Goal: Information Seeking & Learning: Find contact information

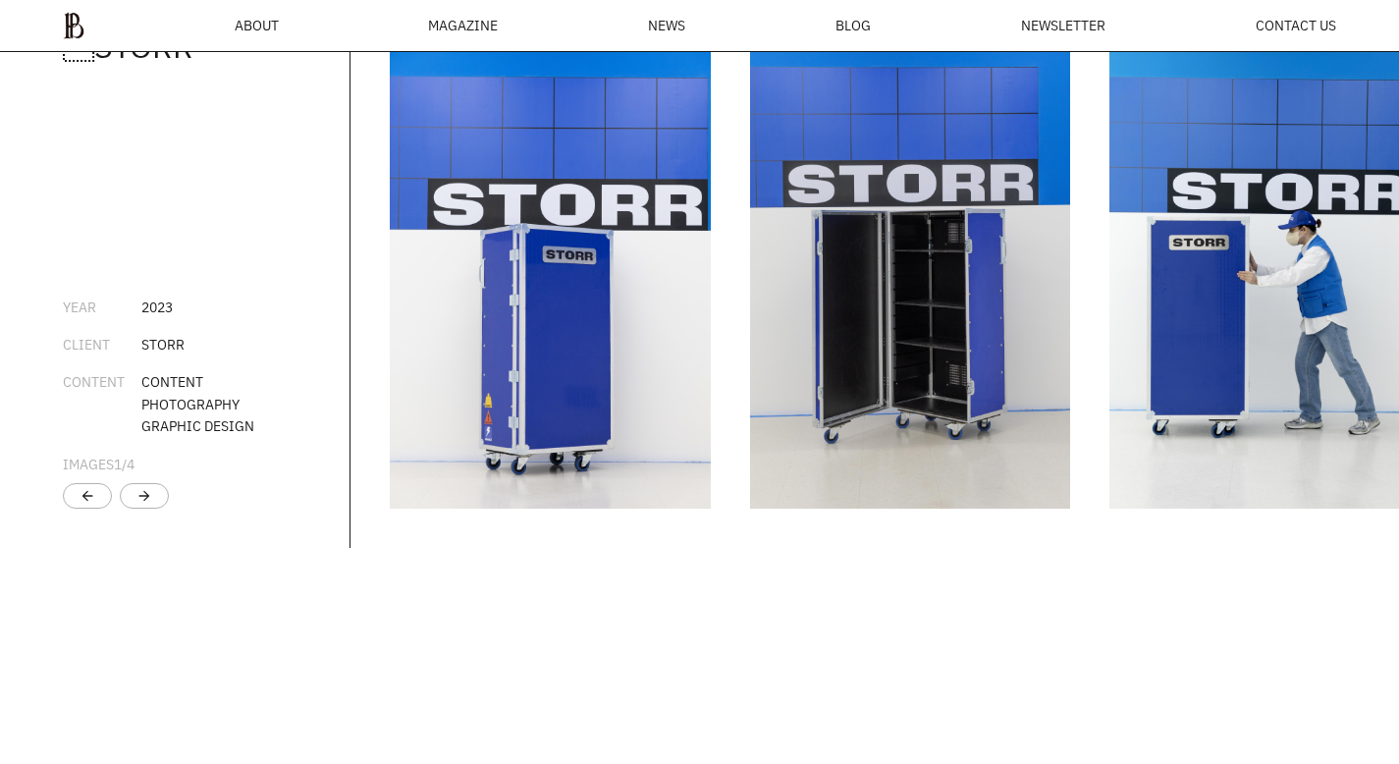
scroll to position [3389, 0]
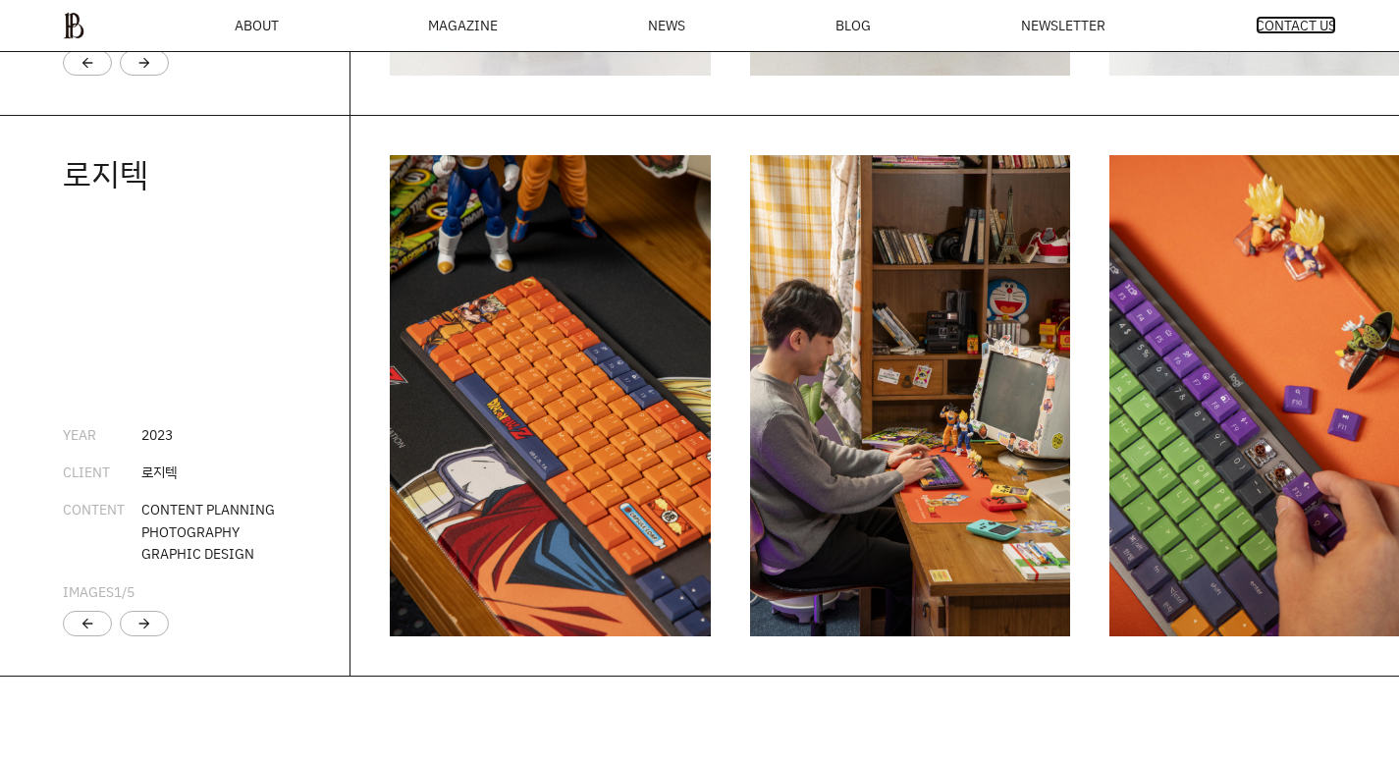
click at [1302, 27] on span "CONTACT US" at bounding box center [1296, 26] width 81 height 14
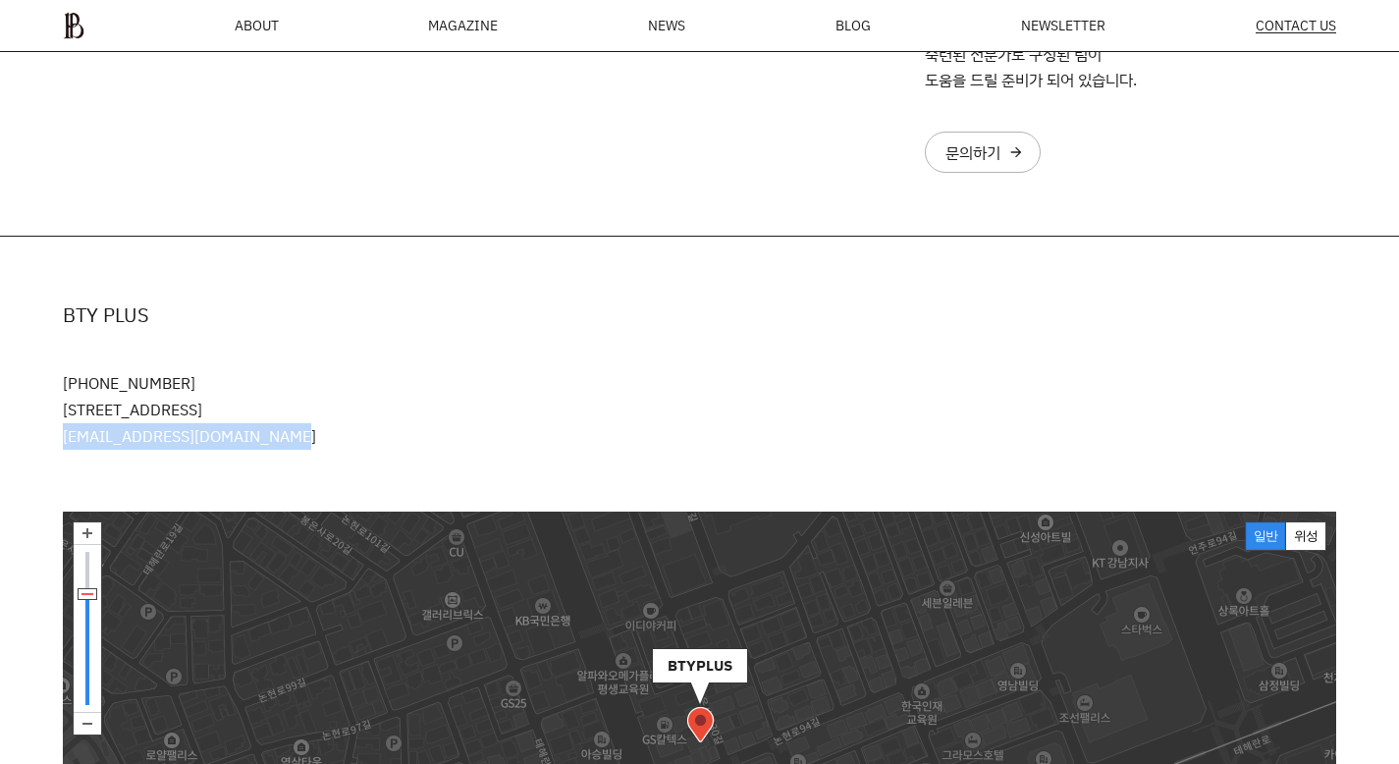
drag, startPoint x: 62, startPoint y: 435, endPoint x: 274, endPoint y: 445, distance: 212.4
click at [274, 445] on p "[PHONE_NUMBER] [STREET_ADDRESS] [EMAIL_ADDRESS][DOMAIN_NAME]" at bounding box center [700, 409] width 1274 height 79
click at [198, 437] on p "[PHONE_NUMBER] [STREET_ADDRESS] [EMAIL_ADDRESS][DOMAIN_NAME]" at bounding box center [700, 409] width 1274 height 79
drag, startPoint x: 268, startPoint y: 438, endPoint x: 55, endPoint y: 441, distance: 213.1
click at [55, 441] on div "BTY PLUS 010-5474-5552 서울특별시 강남구 봉은사로30길 76 오피스B역삼 L1층 junghwan.park@btyplus.co…" at bounding box center [699, 374] width 1399 height 275
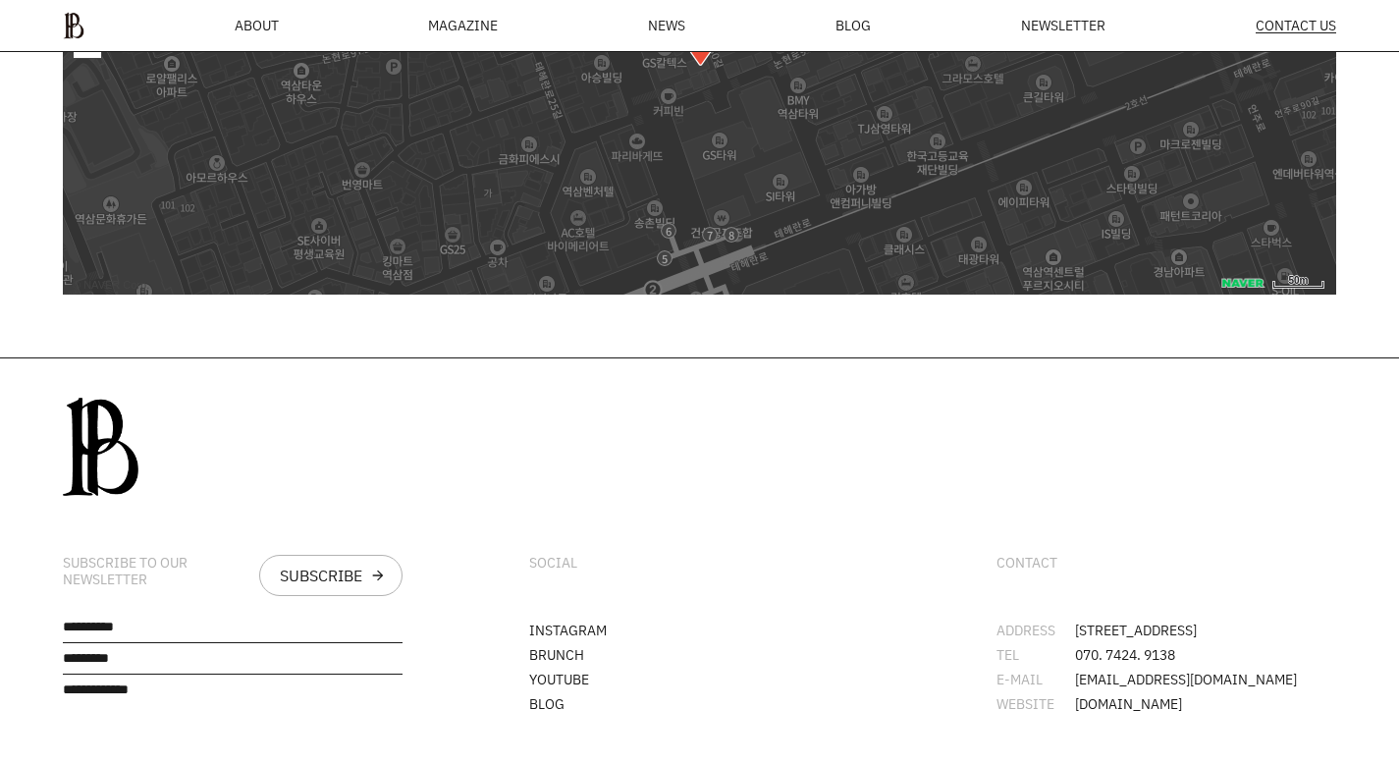
scroll to position [1142, 0]
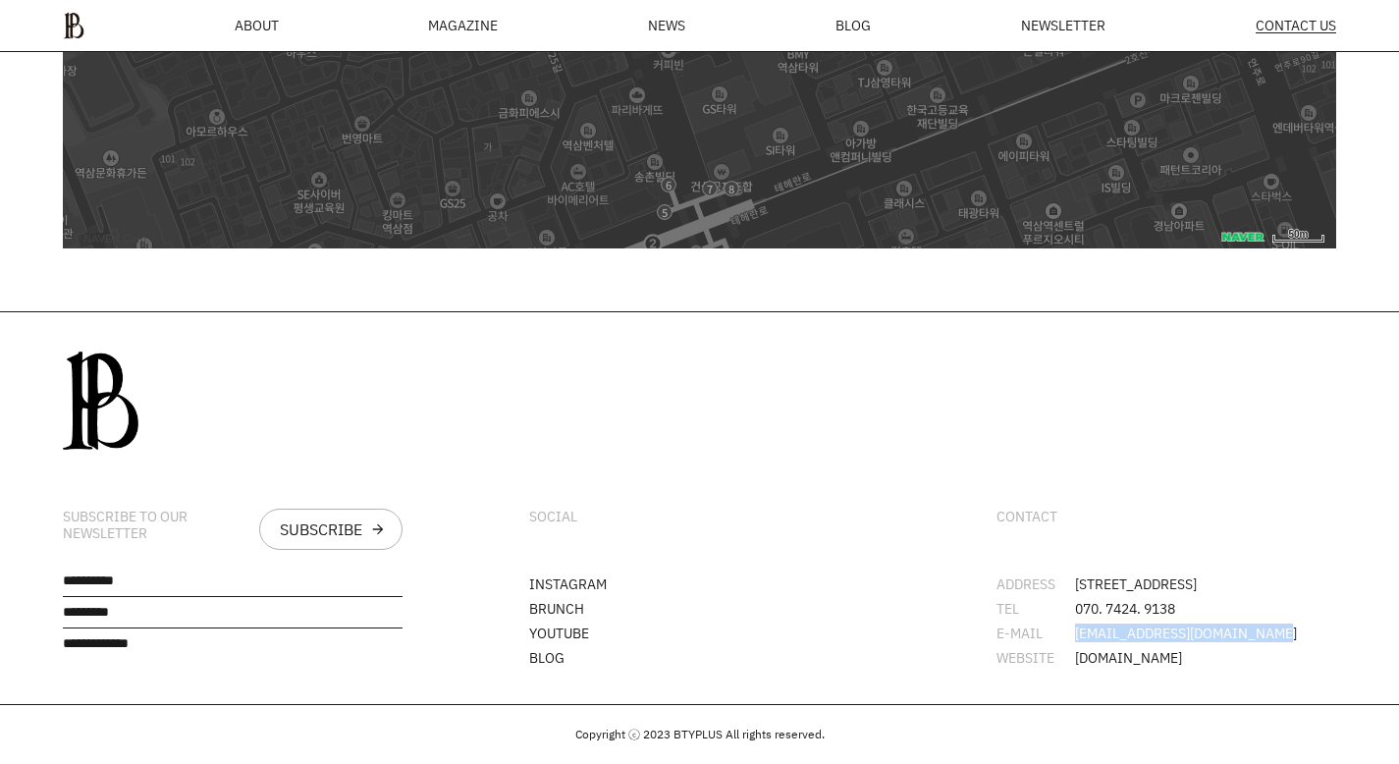
drag, startPoint x: 1075, startPoint y: 634, endPoint x: 1270, endPoint y: 635, distance: 194.5
click at [1271, 635] on li "E-MAIL junghwan.park@btyplus.co.kr" at bounding box center [1167, 634] width 340 height 14
click at [1326, 616] on ul "ADDRESS 서울시 강남구 봉은사로30길 76 오피스B역삼 L1 TEL 070. 7424. 9138 E-MAIL junghwan.park@b…" at bounding box center [1167, 620] width 340 height 87
drag, startPoint x: 1074, startPoint y: 635, endPoint x: 1129, endPoint y: 637, distance: 55.0
click at [1129, 637] on span "[EMAIL_ADDRESS][DOMAIN_NAME]" at bounding box center [1186, 634] width 222 height 14
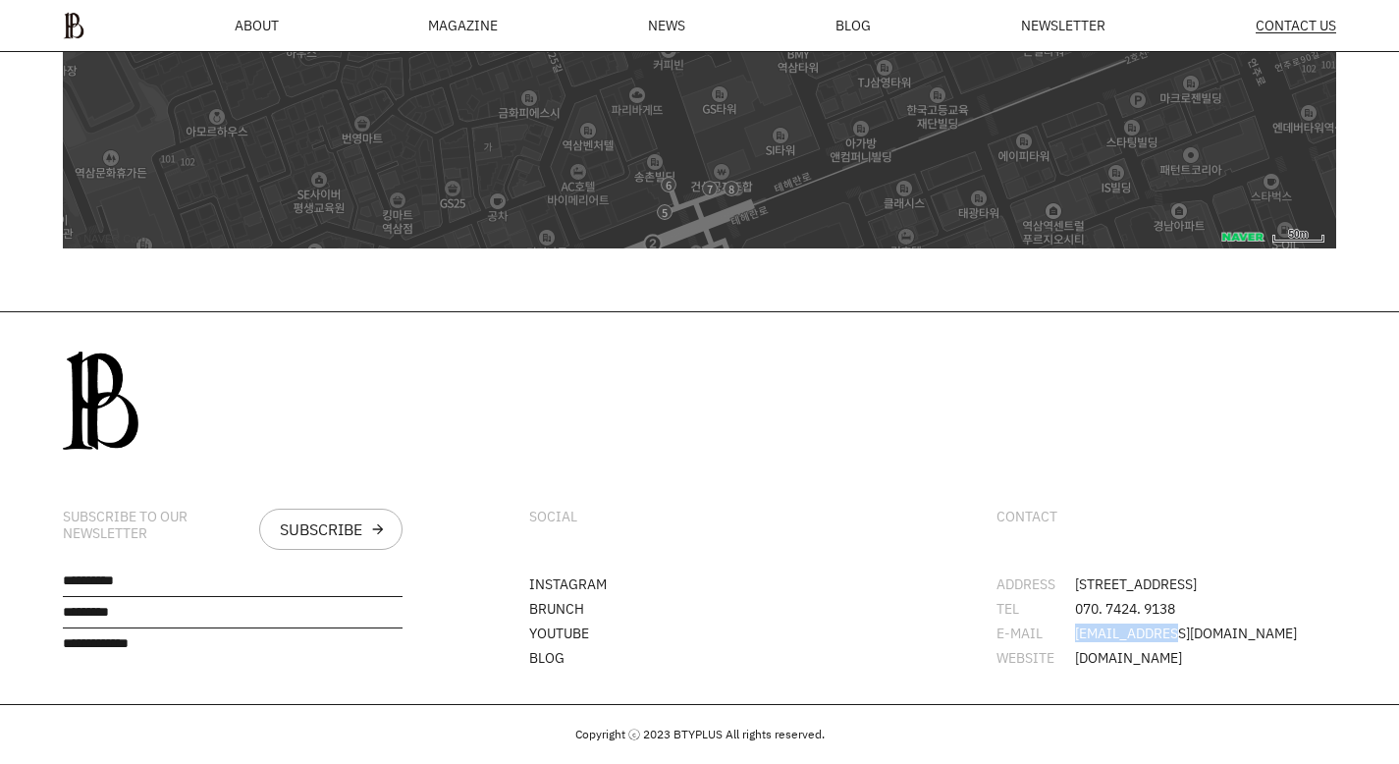
drag, startPoint x: 1160, startPoint y: 637, endPoint x: 1074, endPoint y: 640, distance: 85.5
click at [1075, 640] on span "[EMAIL_ADDRESS][DOMAIN_NAME]" at bounding box center [1186, 634] width 222 height 14
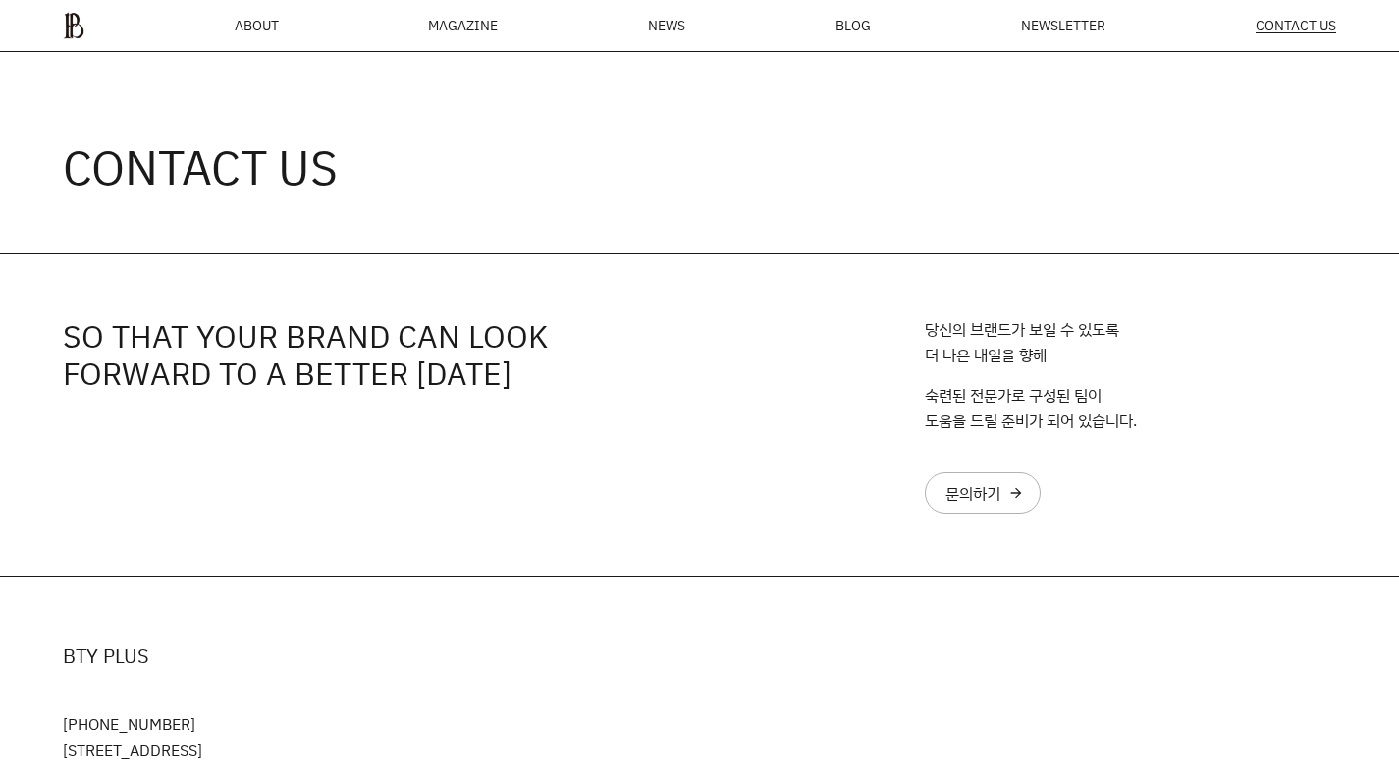
scroll to position [0, 0]
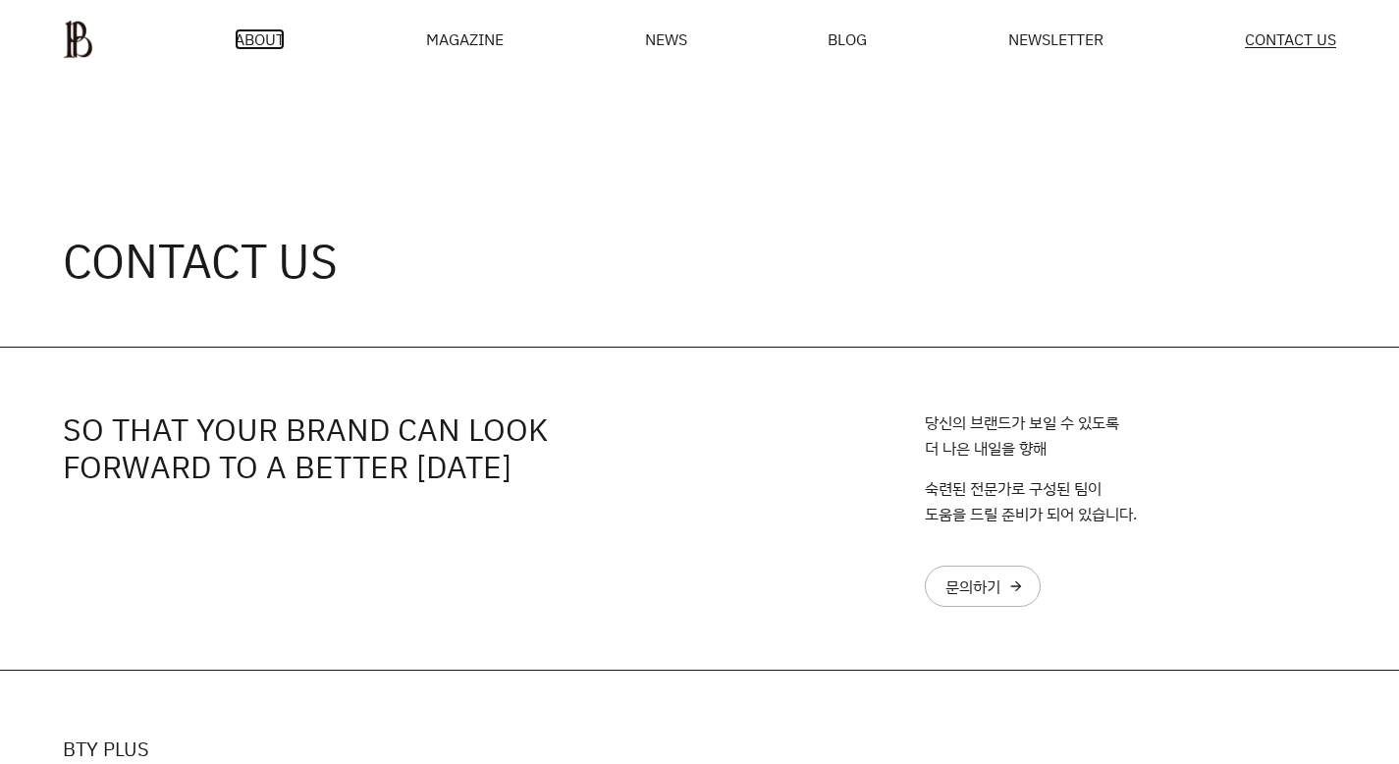
click at [260, 41] on span "ABOUT" at bounding box center [260, 39] width 50 height 16
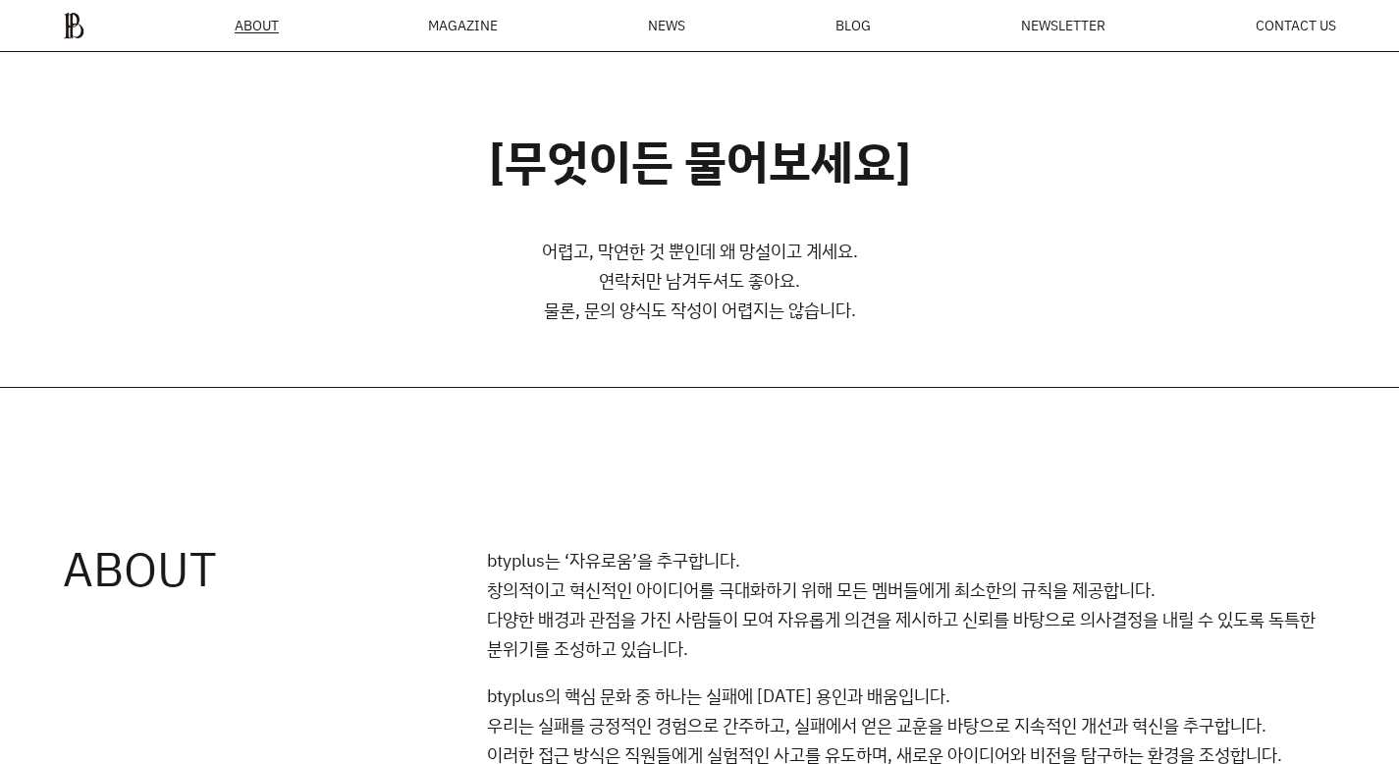
scroll to position [998, 0]
